Goal: Information Seeking & Learning: Learn about a topic

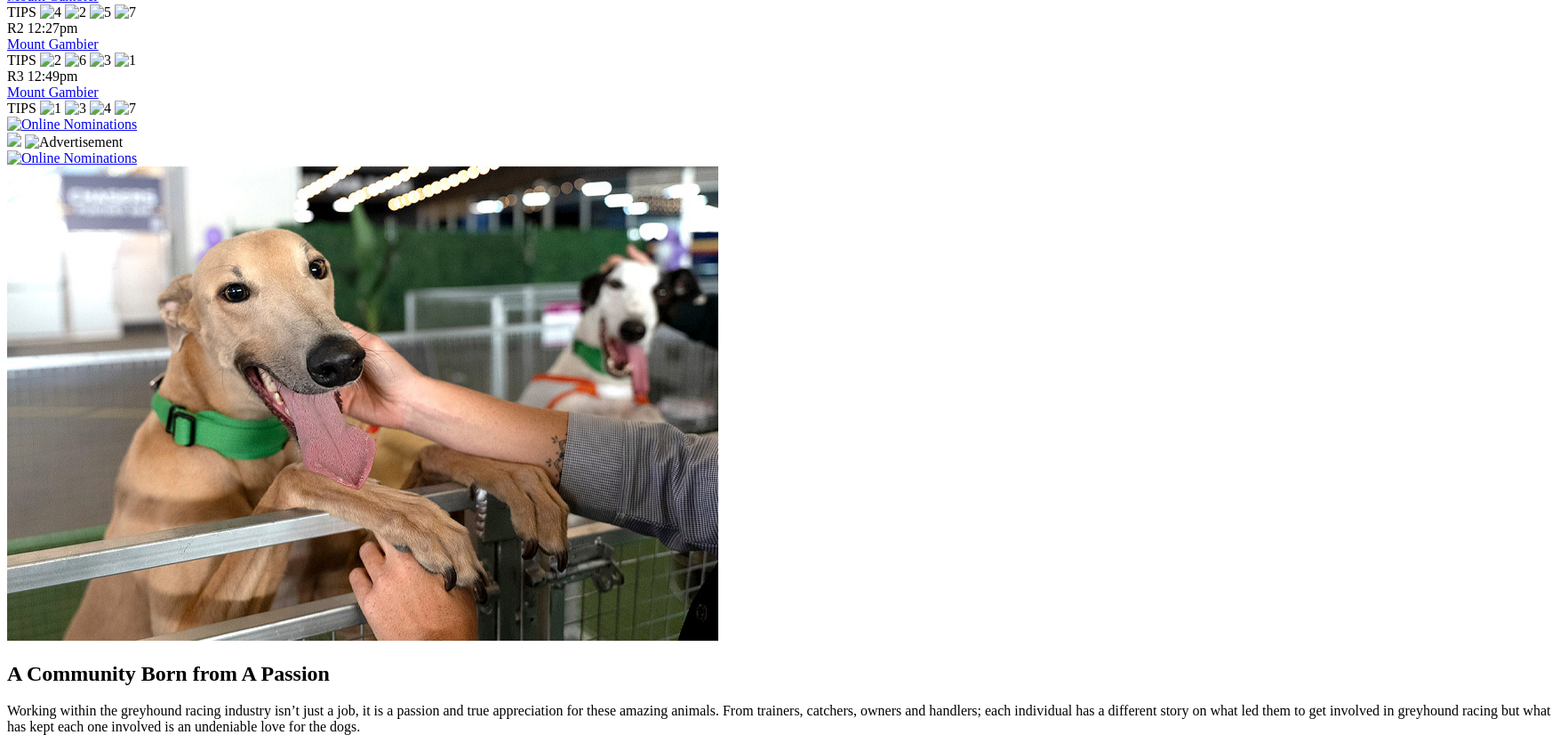
scroll to position [1245, 0]
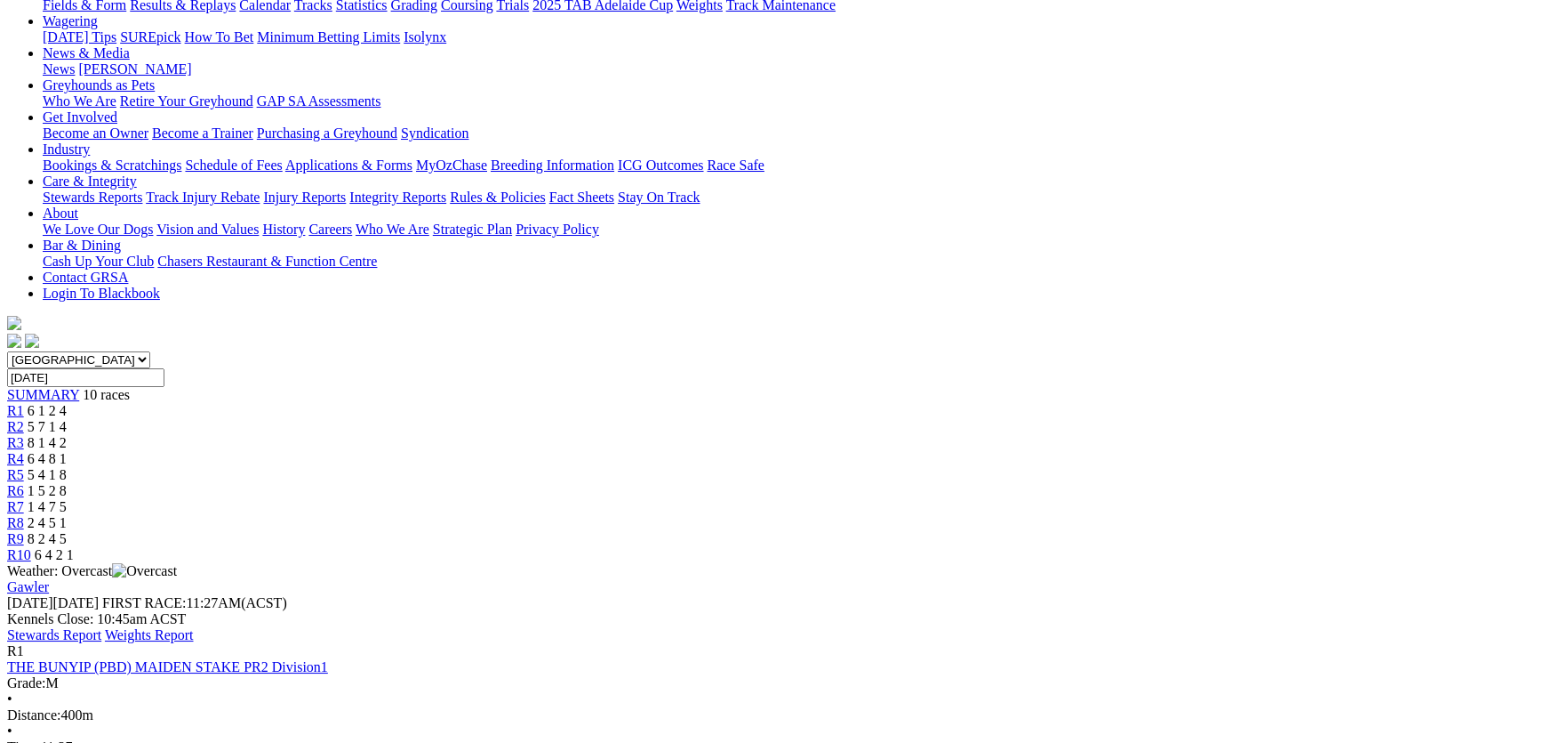
scroll to position [177, 0]
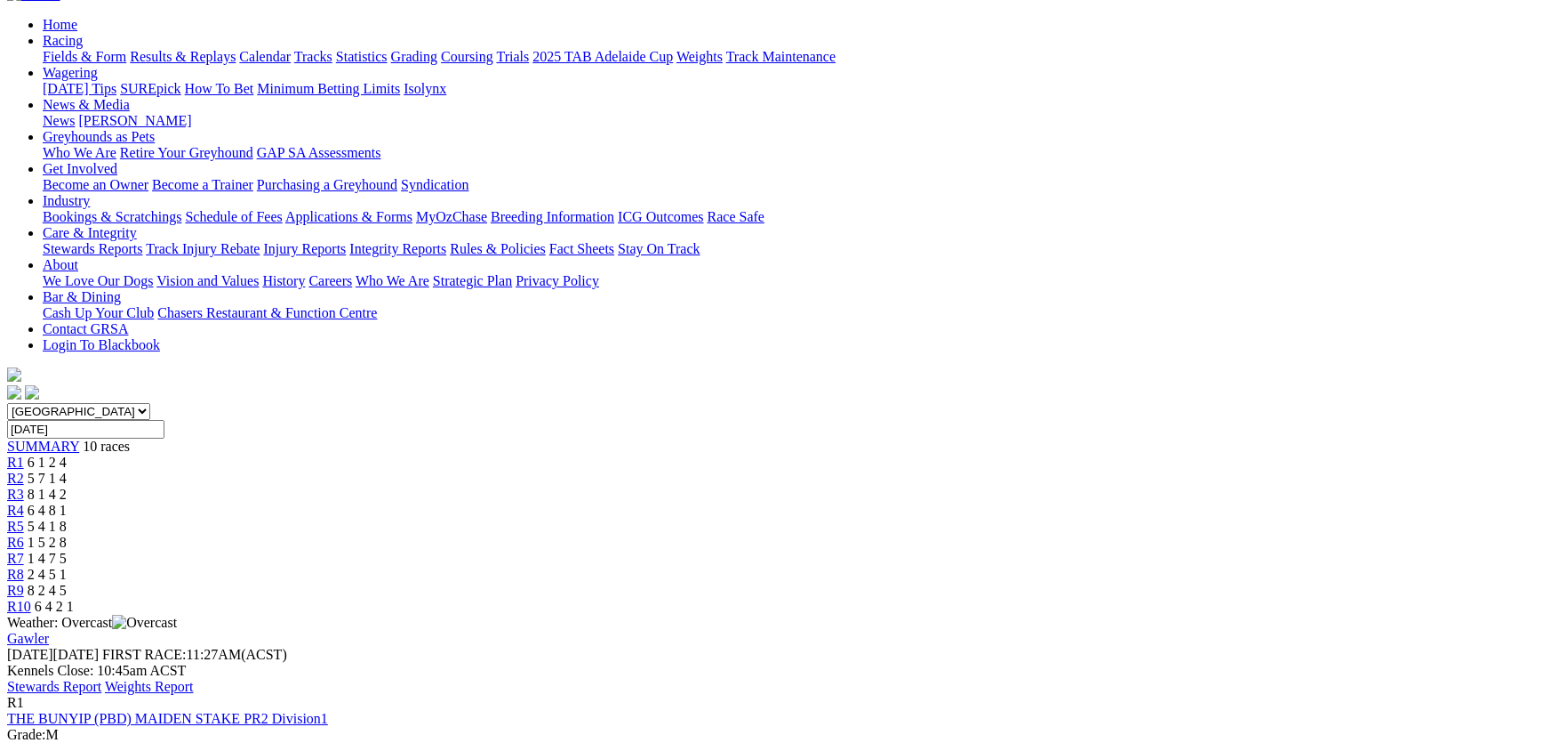
click at [102, 679] on link "Stewards Report" at bounding box center [54, 686] width 94 height 15
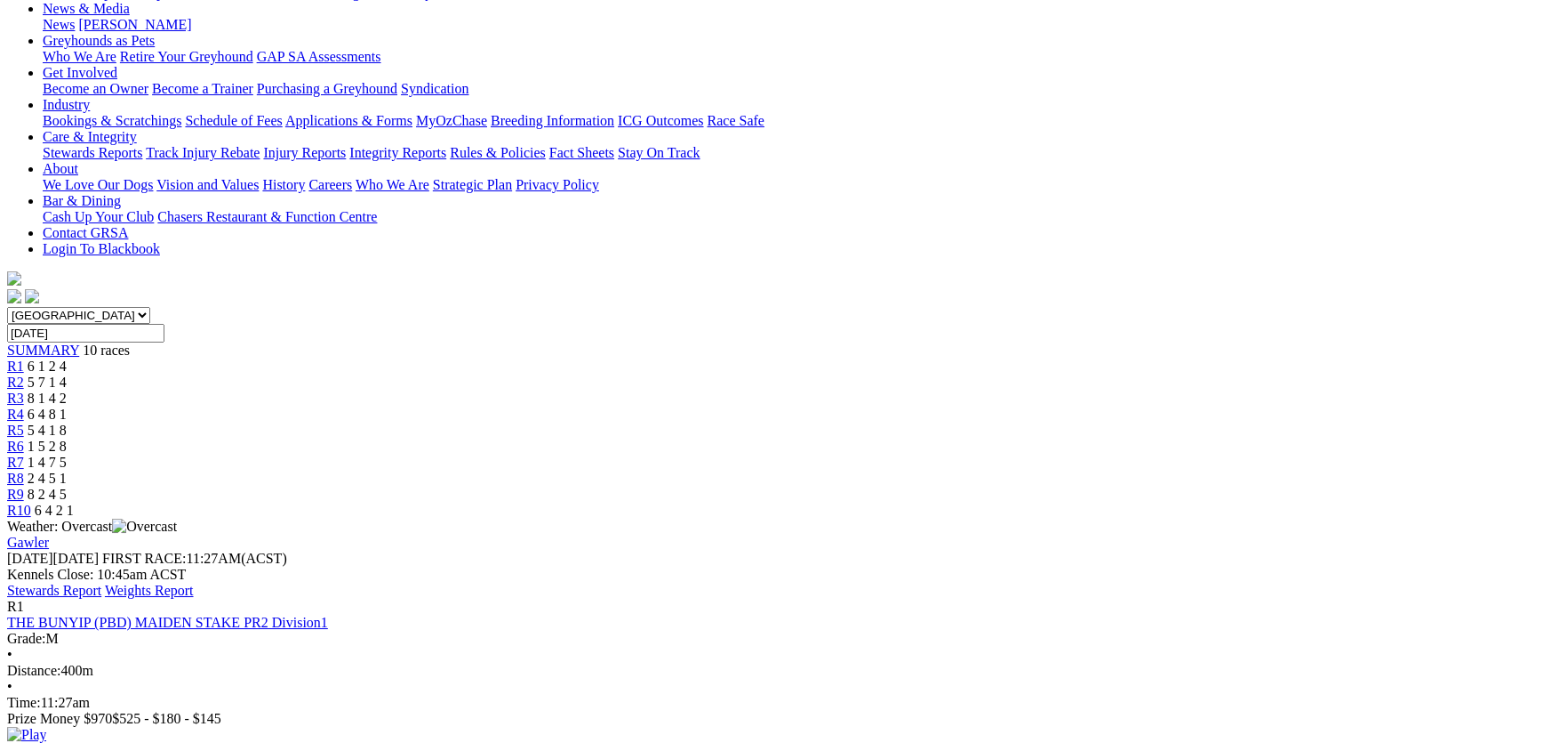
scroll to position [0, 0]
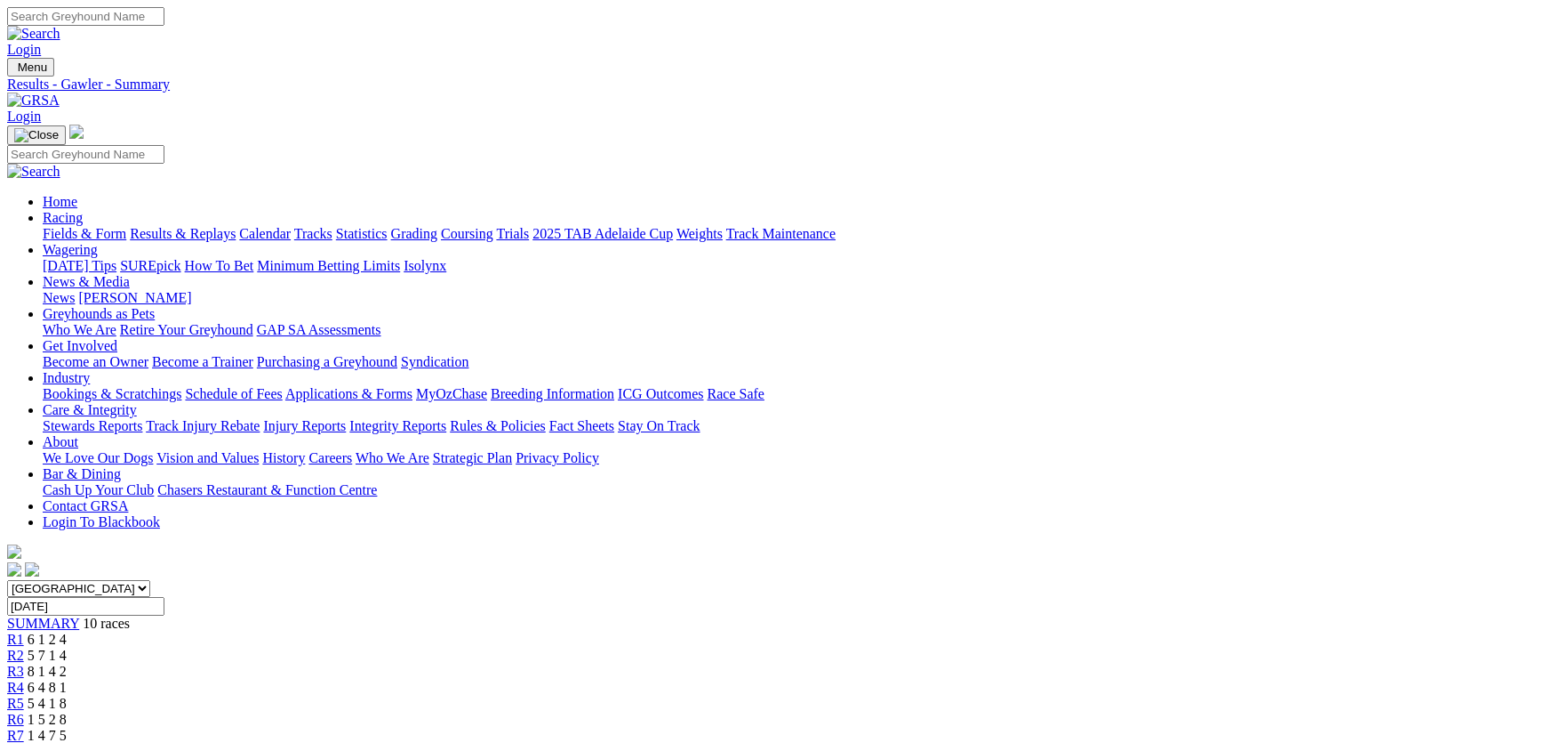
click at [447, 418] on link "Integrity Reports" at bounding box center [398, 425] width 97 height 15
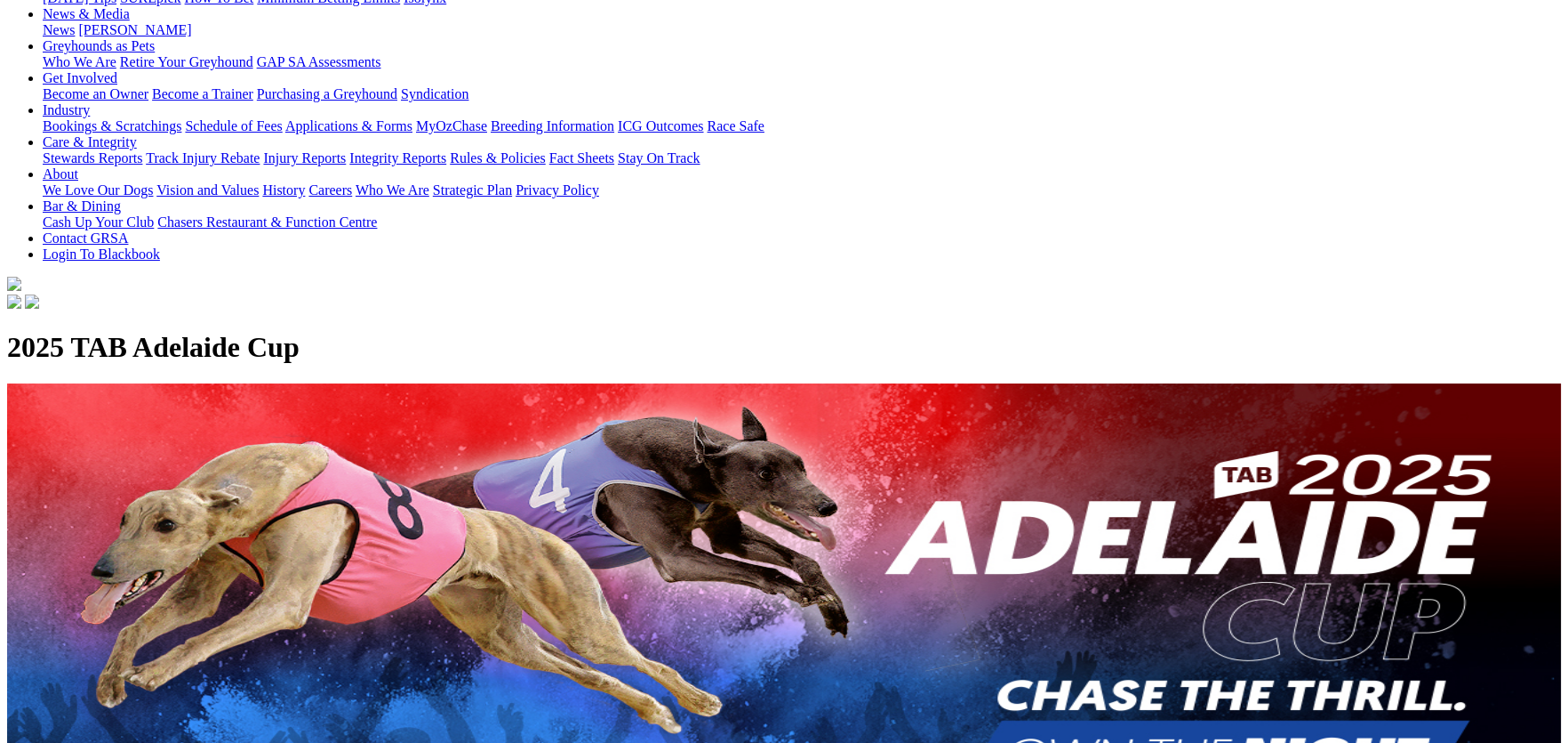
scroll to position [267, 0]
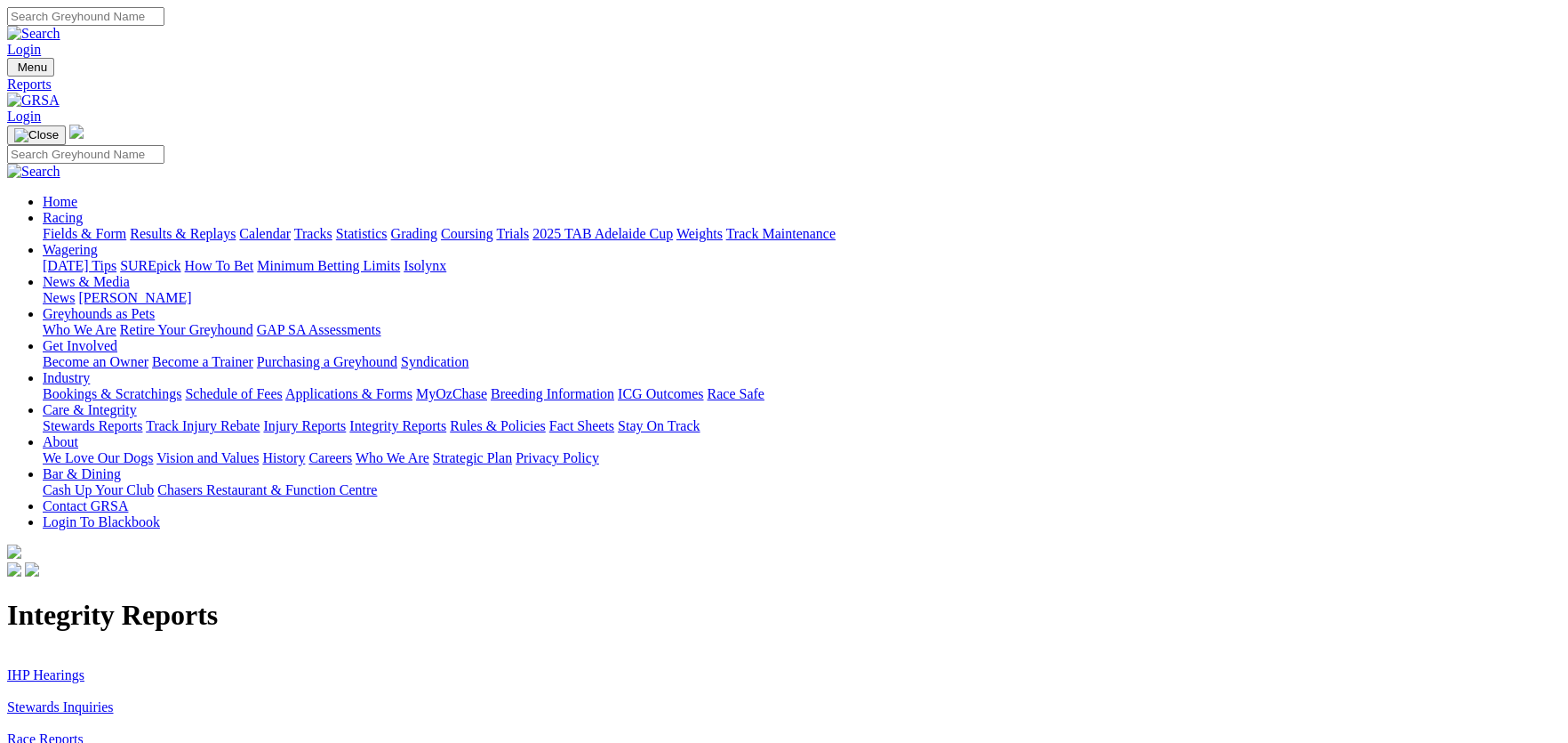
click at [84, 667] on link "IHP Hearings" at bounding box center [45, 674] width 77 height 15
click at [113, 699] on link "Stewards Inquiries" at bounding box center [61, 707] width 107 height 15
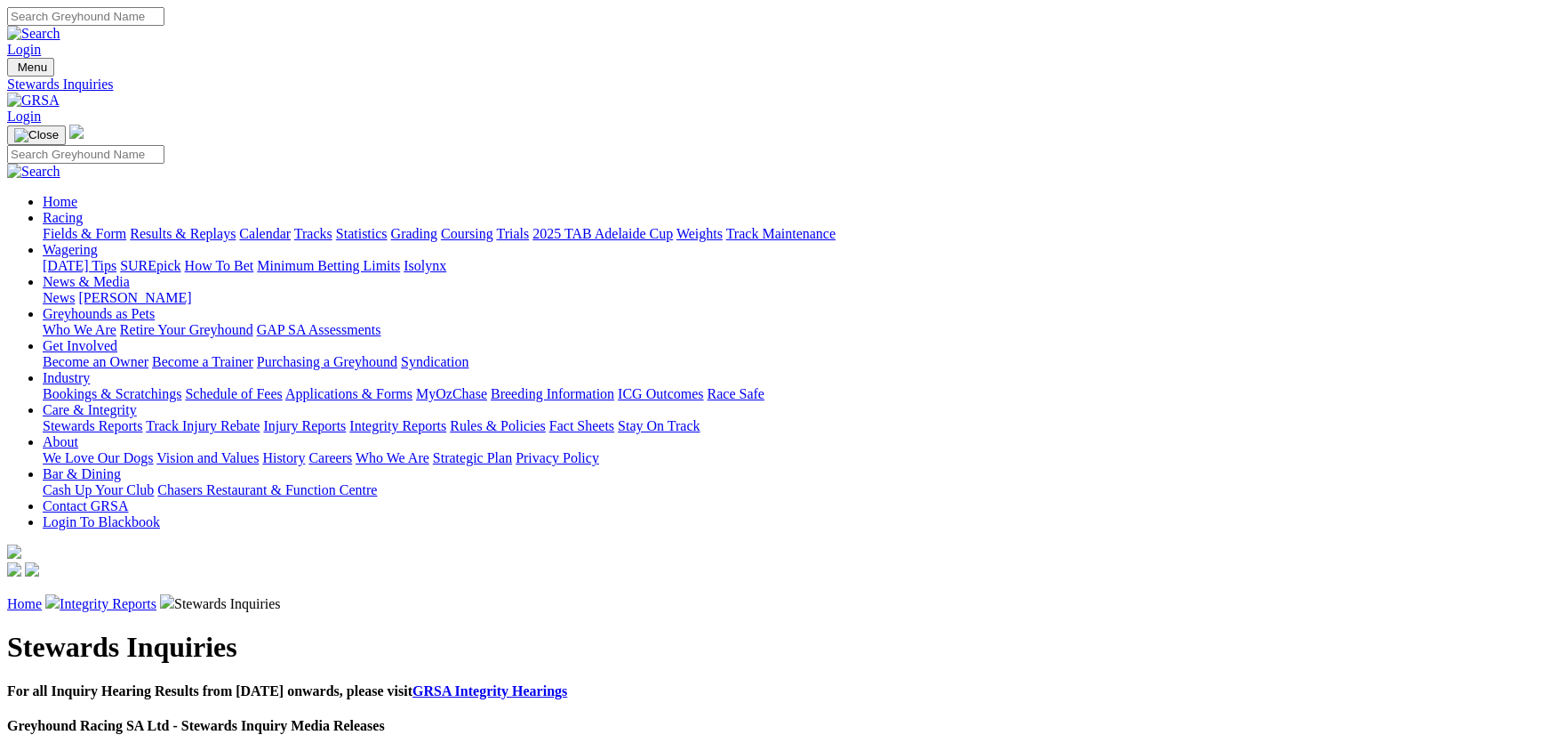
click at [192, 290] on link "[PERSON_NAME]" at bounding box center [134, 297] width 113 height 15
